Goal: Task Accomplishment & Management: Complete application form

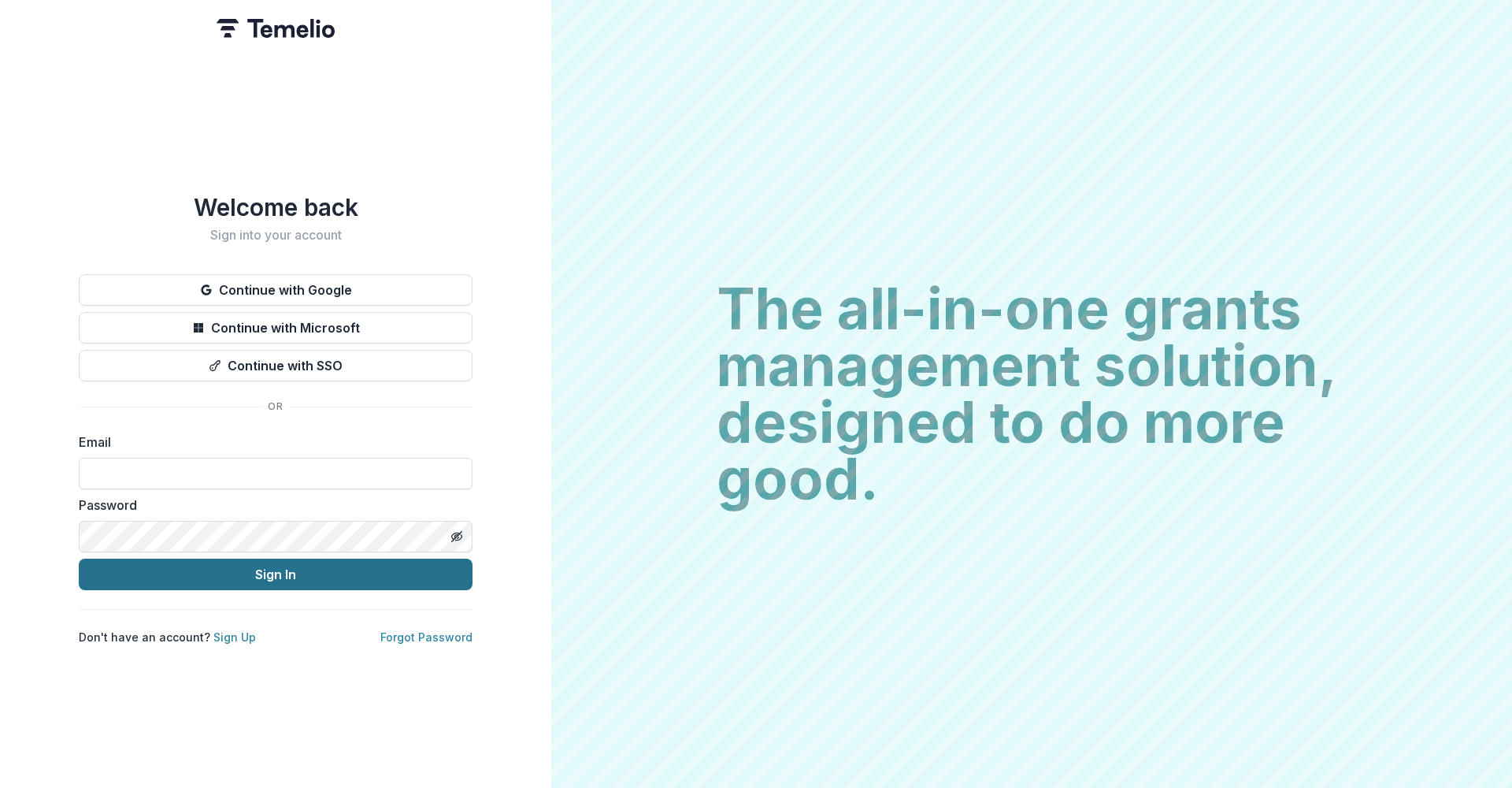
type input "**********"
click at [245, 569] on button "Sign In" at bounding box center [275, 574] width 394 height 32
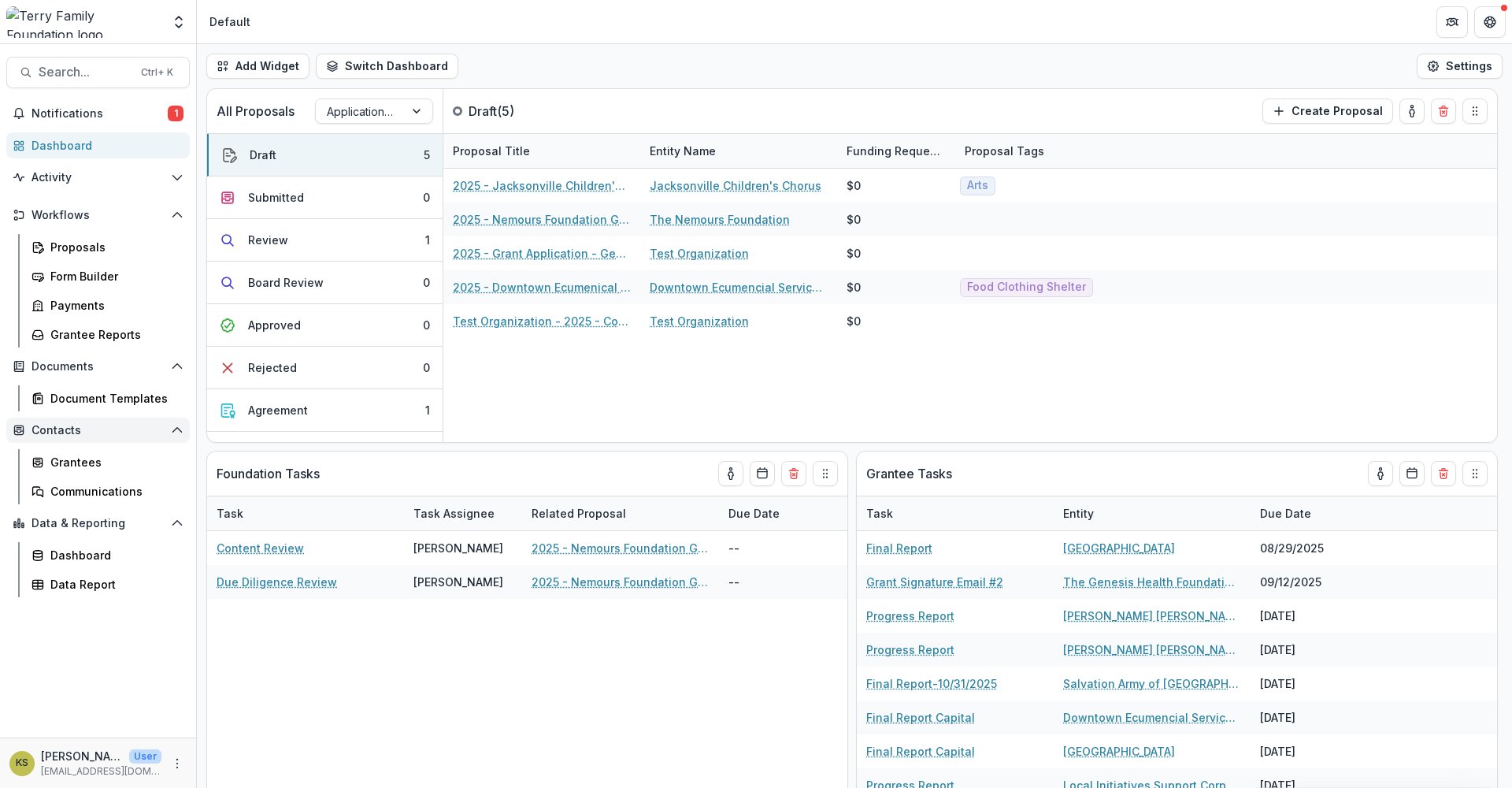
click at [69, 428] on span "Contacts" at bounding box center [98, 430] width 133 height 14
click at [78, 482] on link "Communications" at bounding box center [108, 491] width 165 height 26
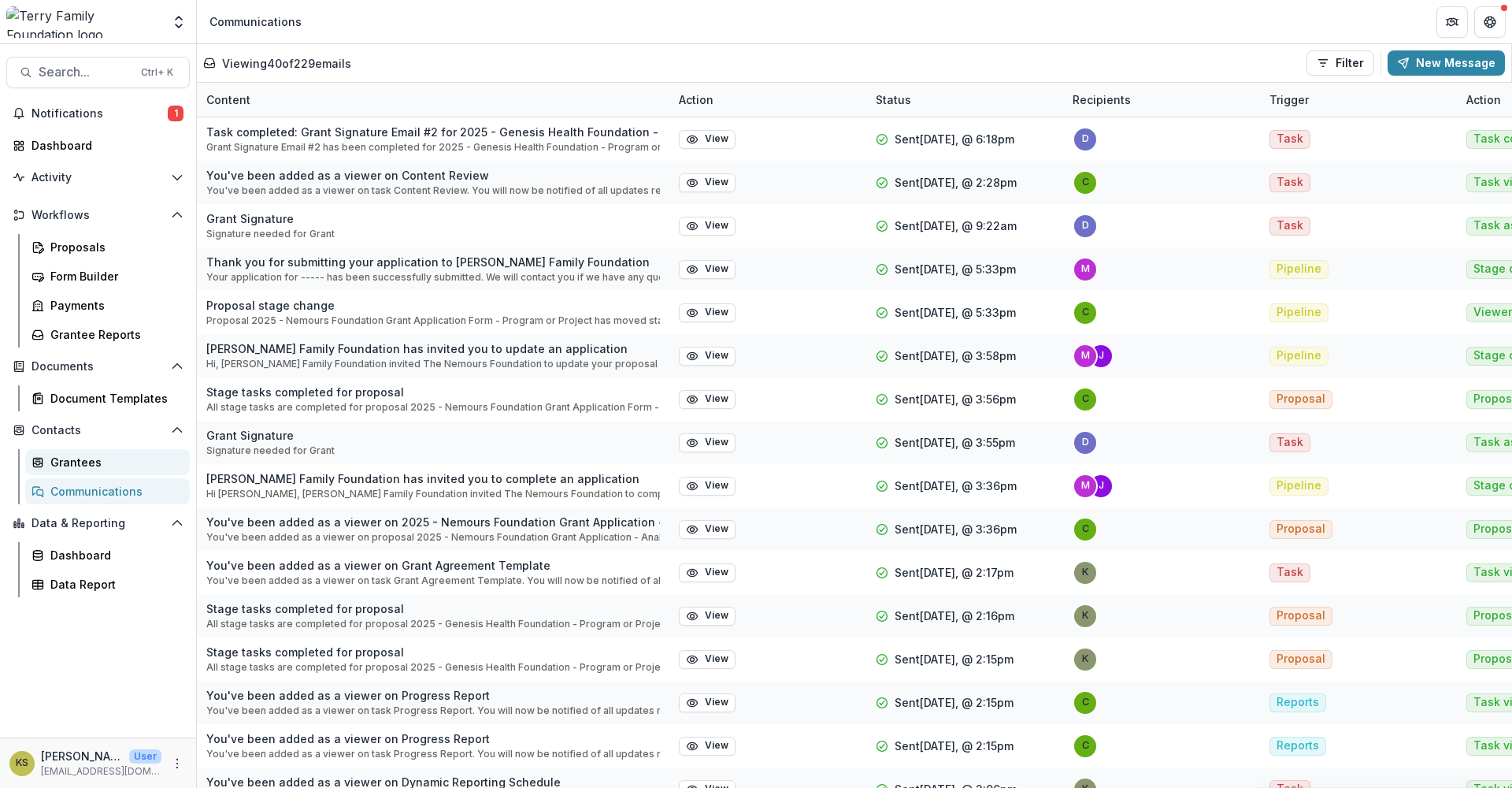
click at [55, 462] on div "Grantees" at bounding box center [113, 461] width 127 height 16
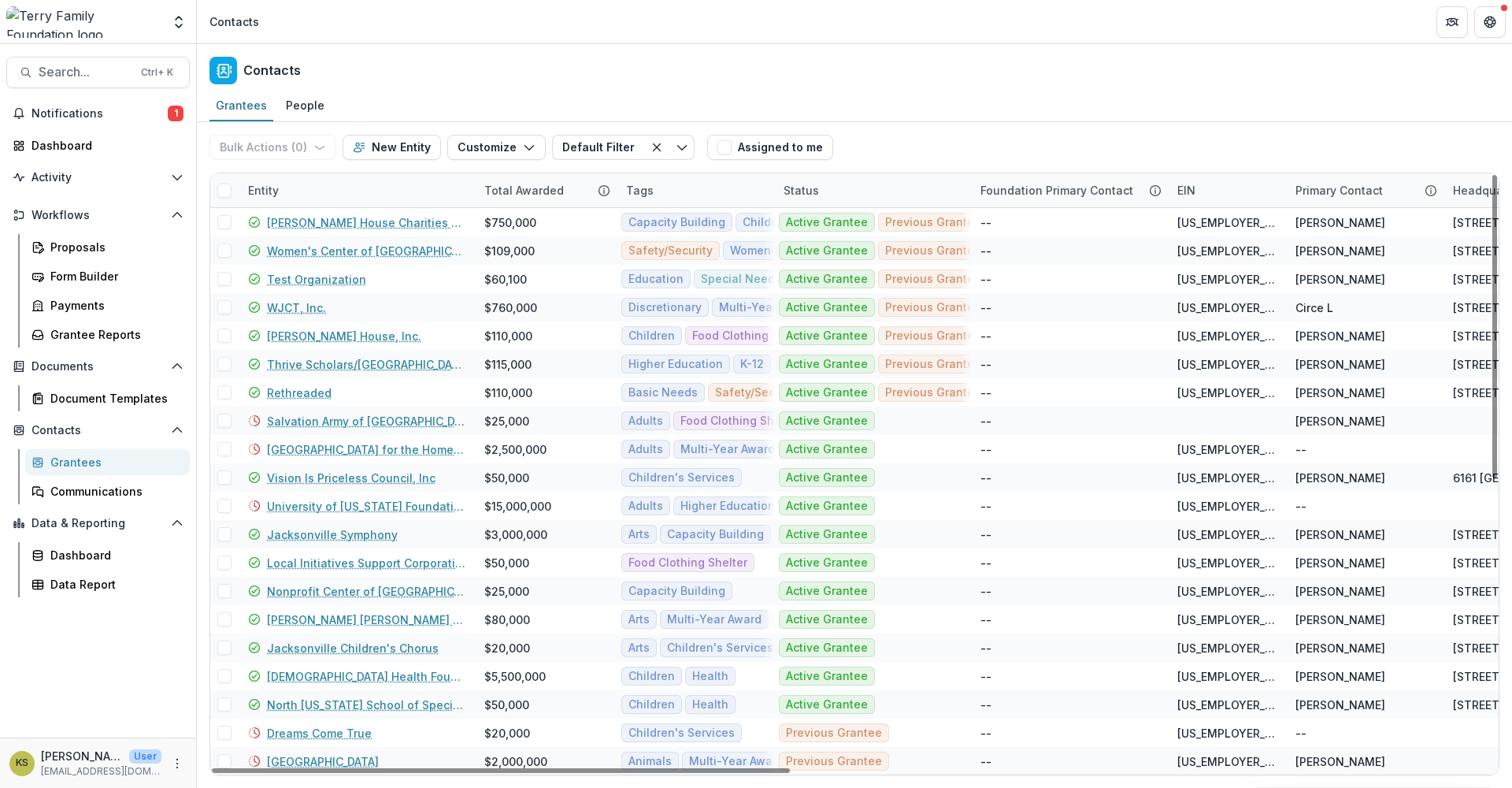
click at [280, 192] on div "Entity" at bounding box center [264, 191] width 49 height 16
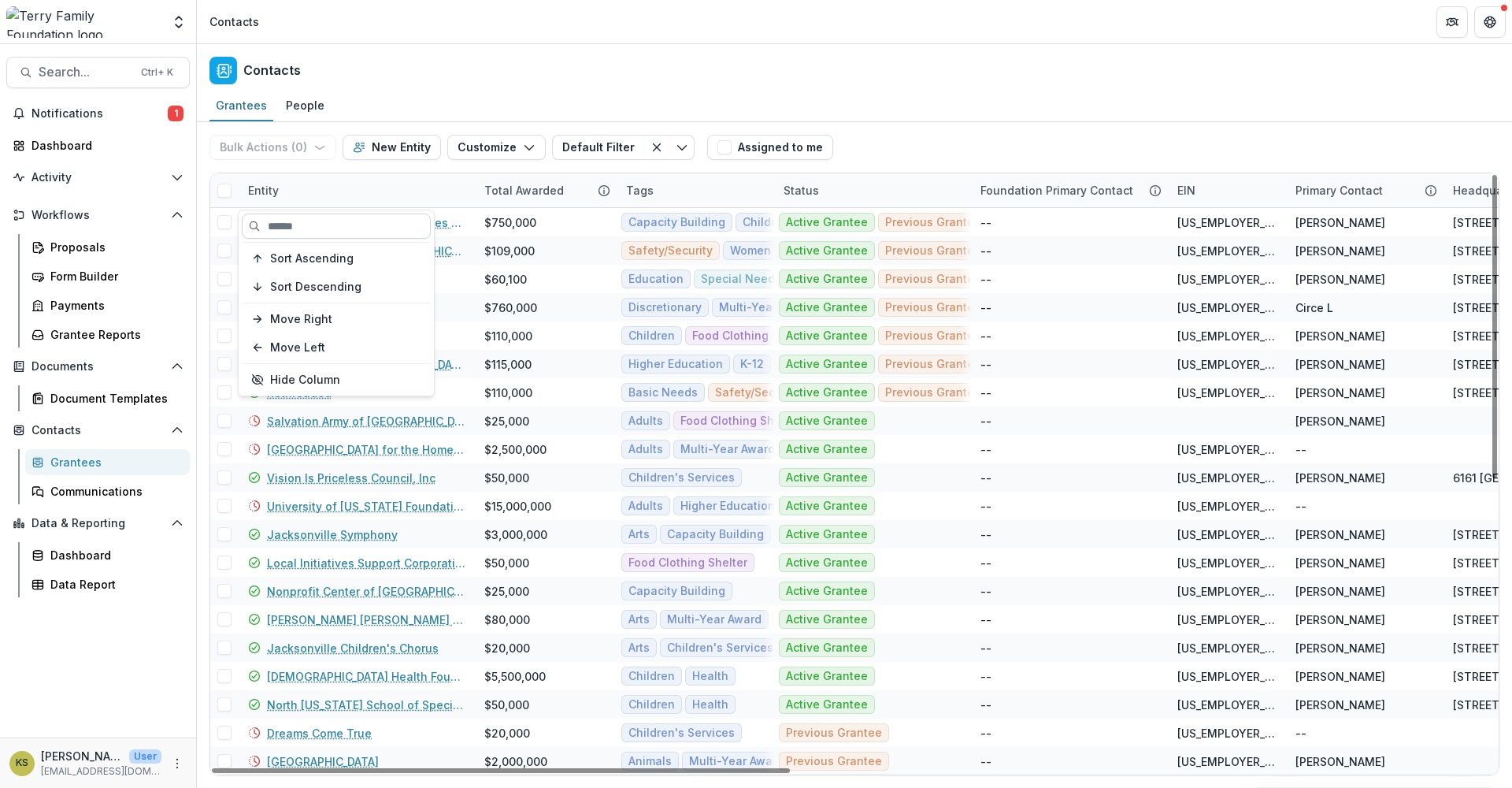
click at [277, 214] on input at bounding box center [336, 226] width 189 height 26
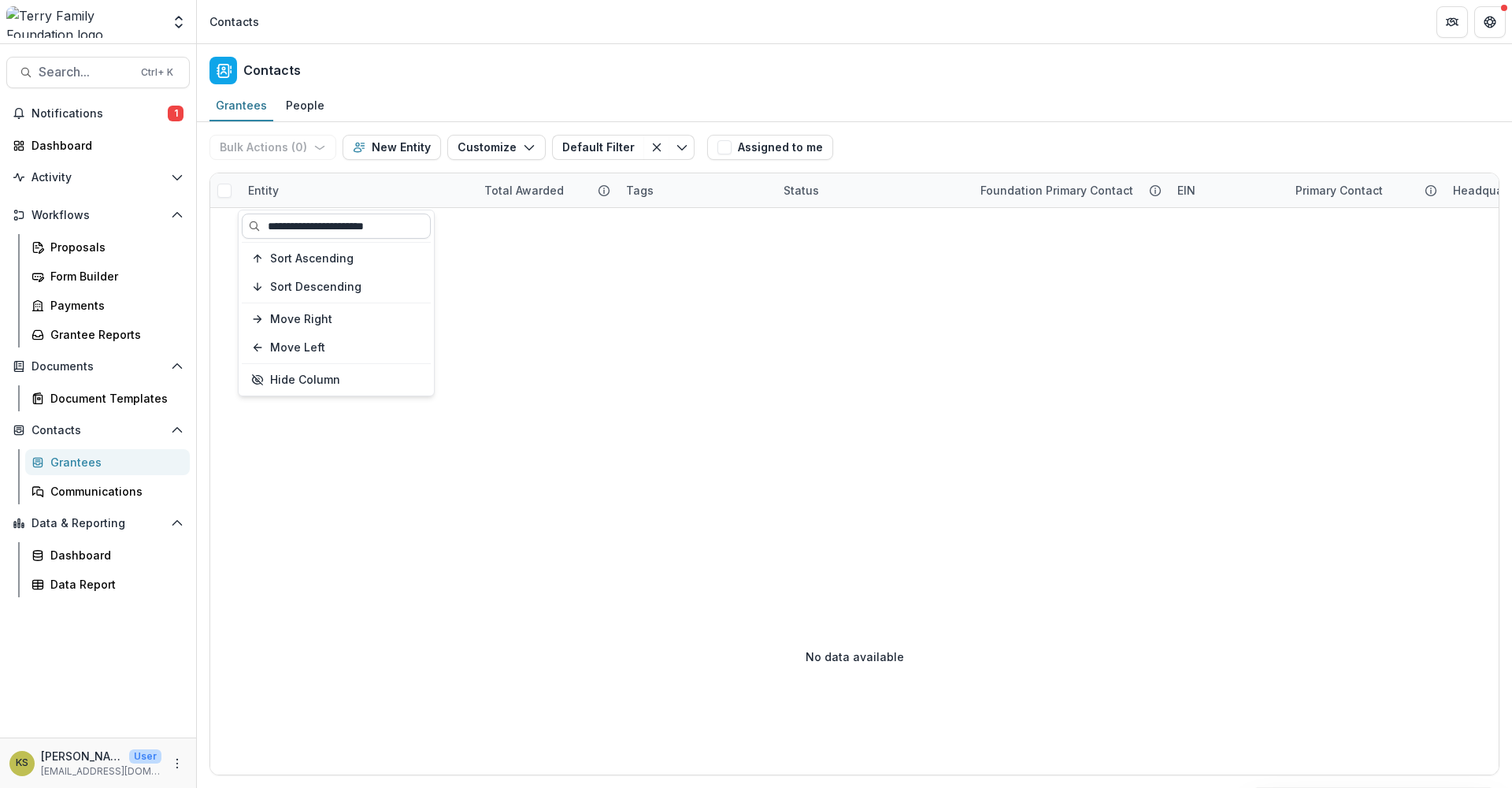
type input "**********"
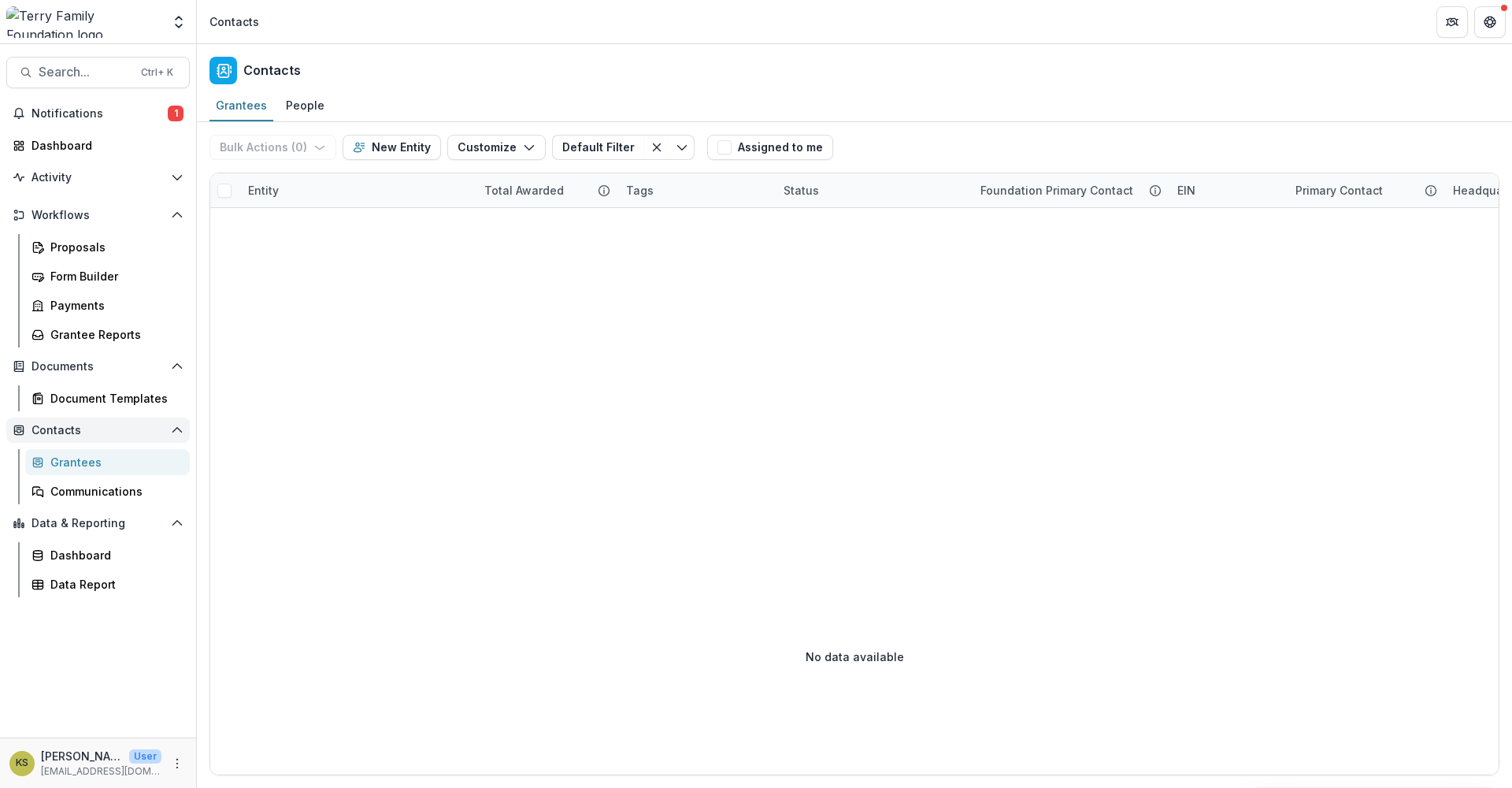
click at [77, 426] on span "Contacts" at bounding box center [98, 430] width 133 height 14
click at [74, 249] on div "Proposals" at bounding box center [113, 247] width 127 height 16
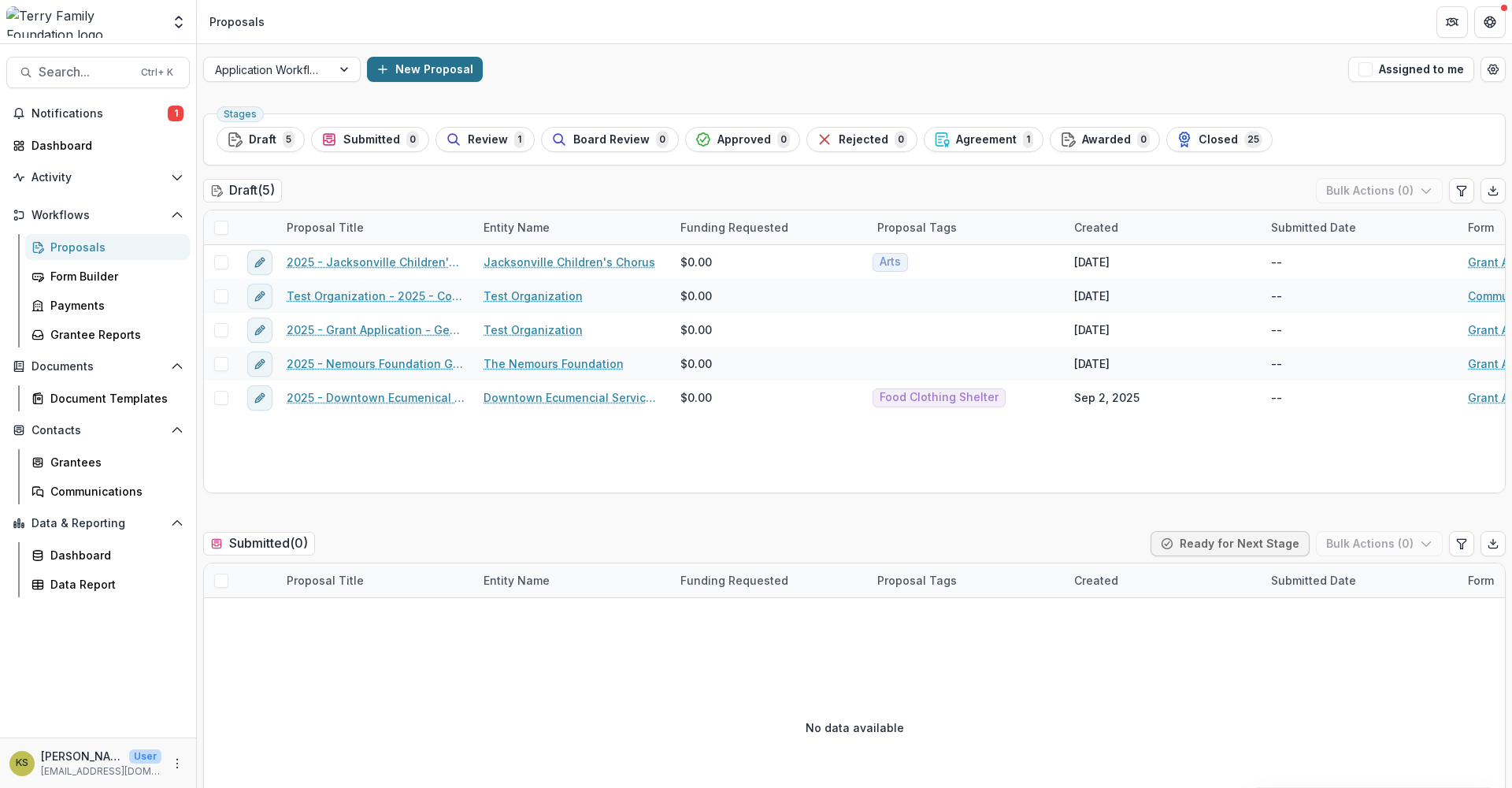
click at [401, 68] on button "New Proposal" at bounding box center [424, 69] width 116 height 26
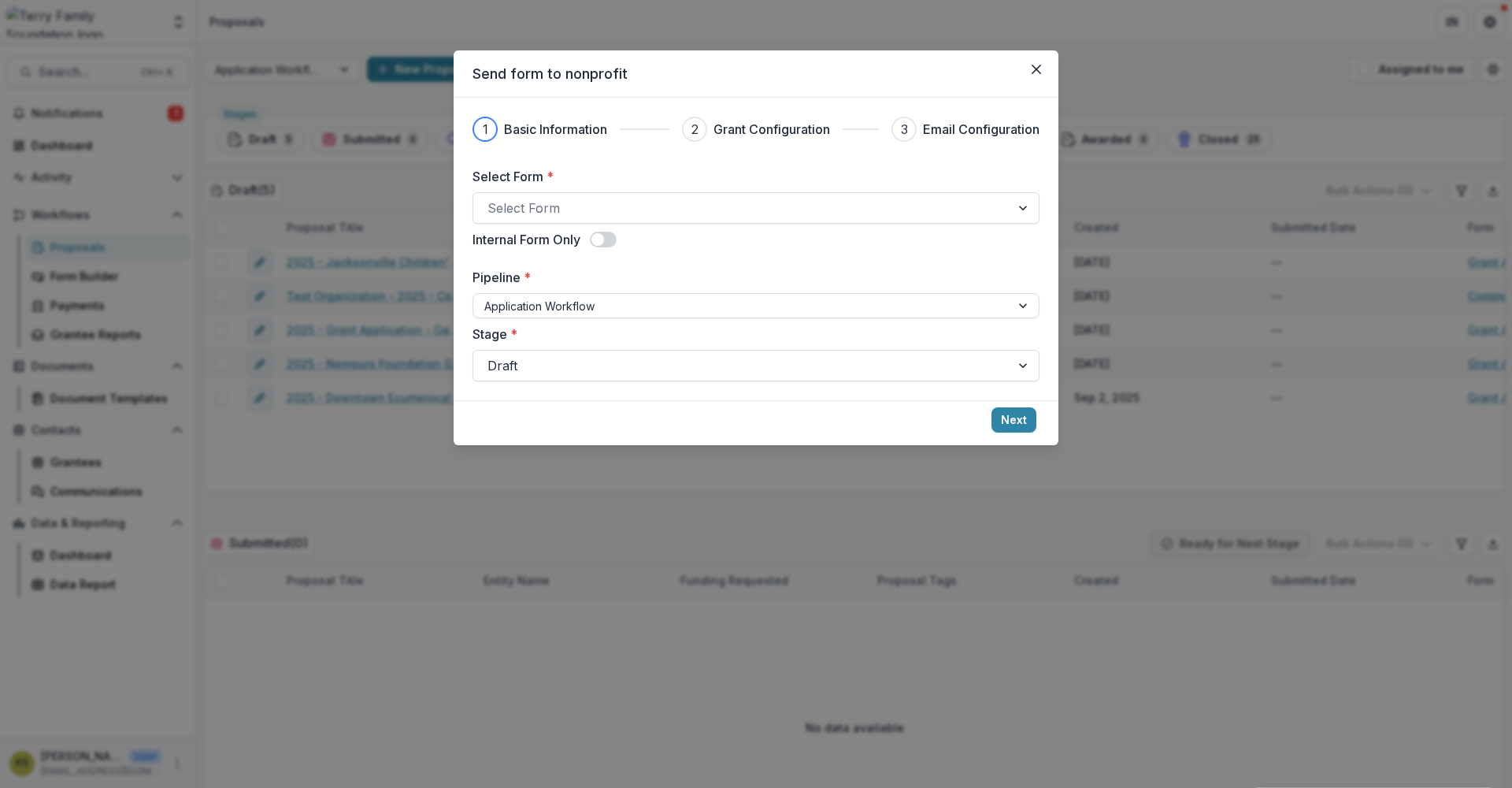
click at [647, 660] on div "Send form to nonprofit 1 Basic Information 2 Grant Configuration 3 Email Config…" at bounding box center [756, 394] width 1512 height 788
